Goal: Check status: Check status

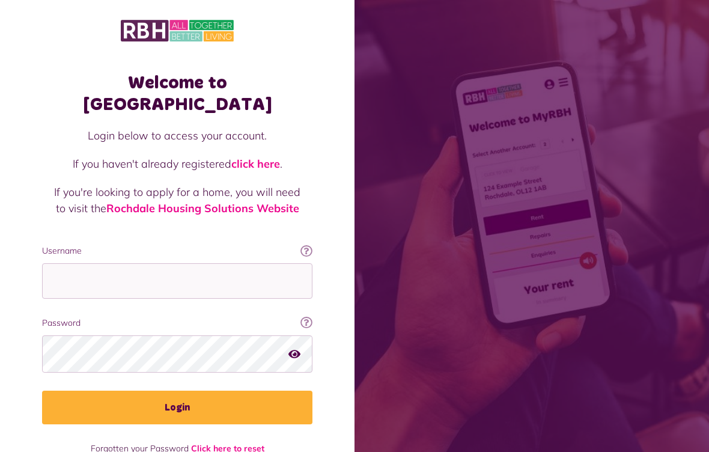
scroll to position [142, 0]
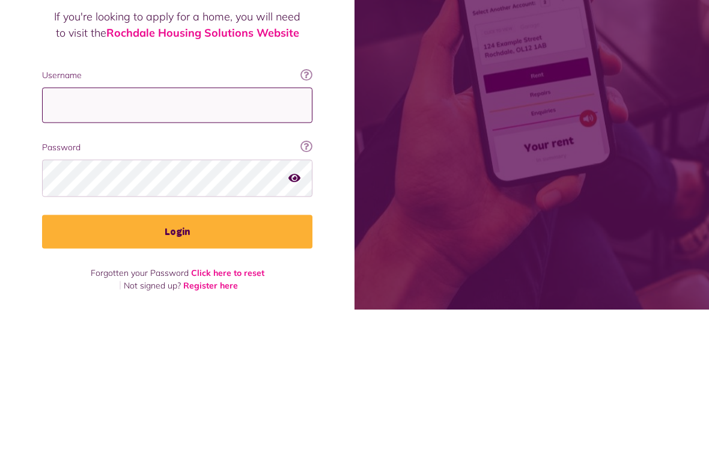
type input "**********"
click at [177, 357] on button "Login" at bounding box center [177, 374] width 270 height 34
click at [251, 379] on button "Login" at bounding box center [177, 374] width 270 height 34
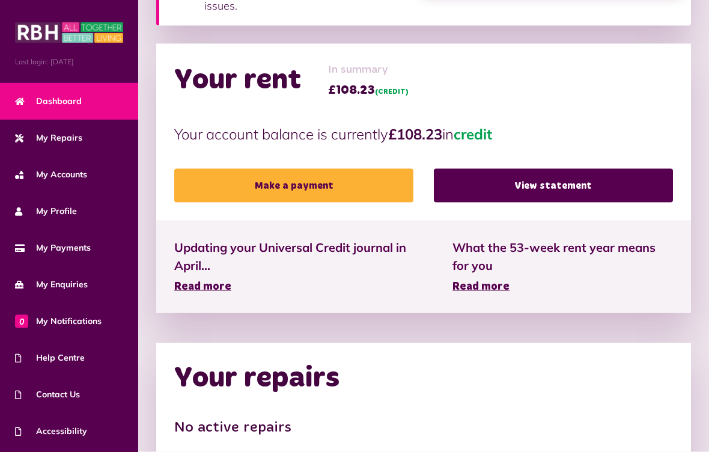
scroll to position [282, 0]
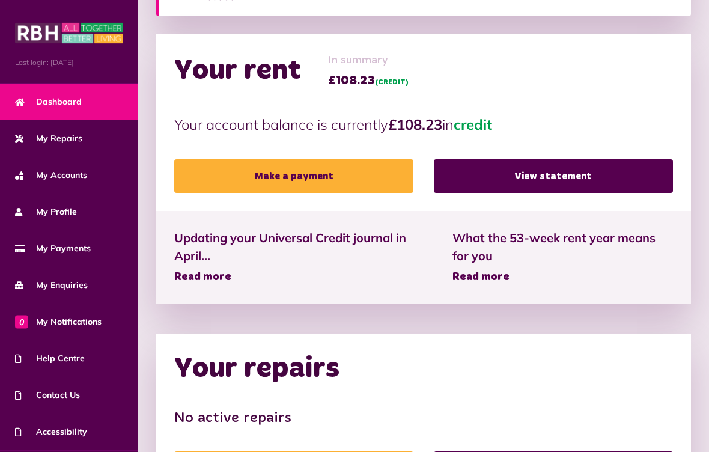
click at [585, 188] on link "View statement" at bounding box center [553, 176] width 239 height 34
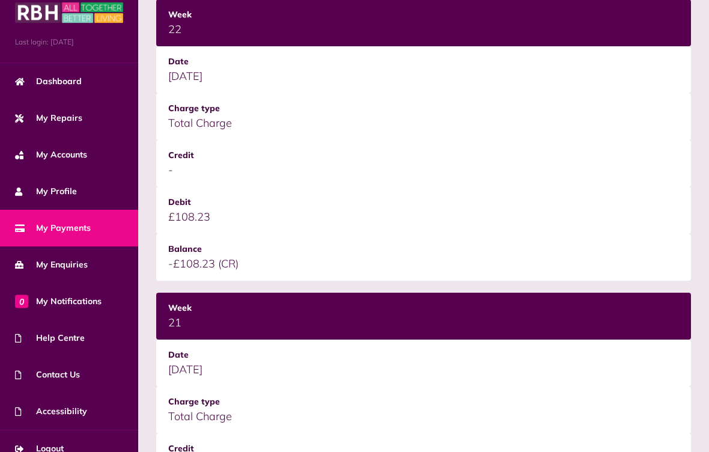
scroll to position [20, 0]
click at [79, 451] on link "Logout" at bounding box center [69, 448] width 138 height 37
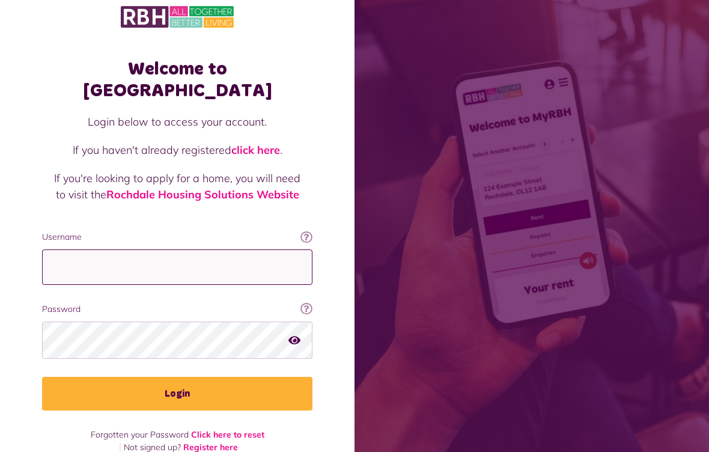
scroll to position [142, 0]
